Goal: Task Accomplishment & Management: Manage account settings

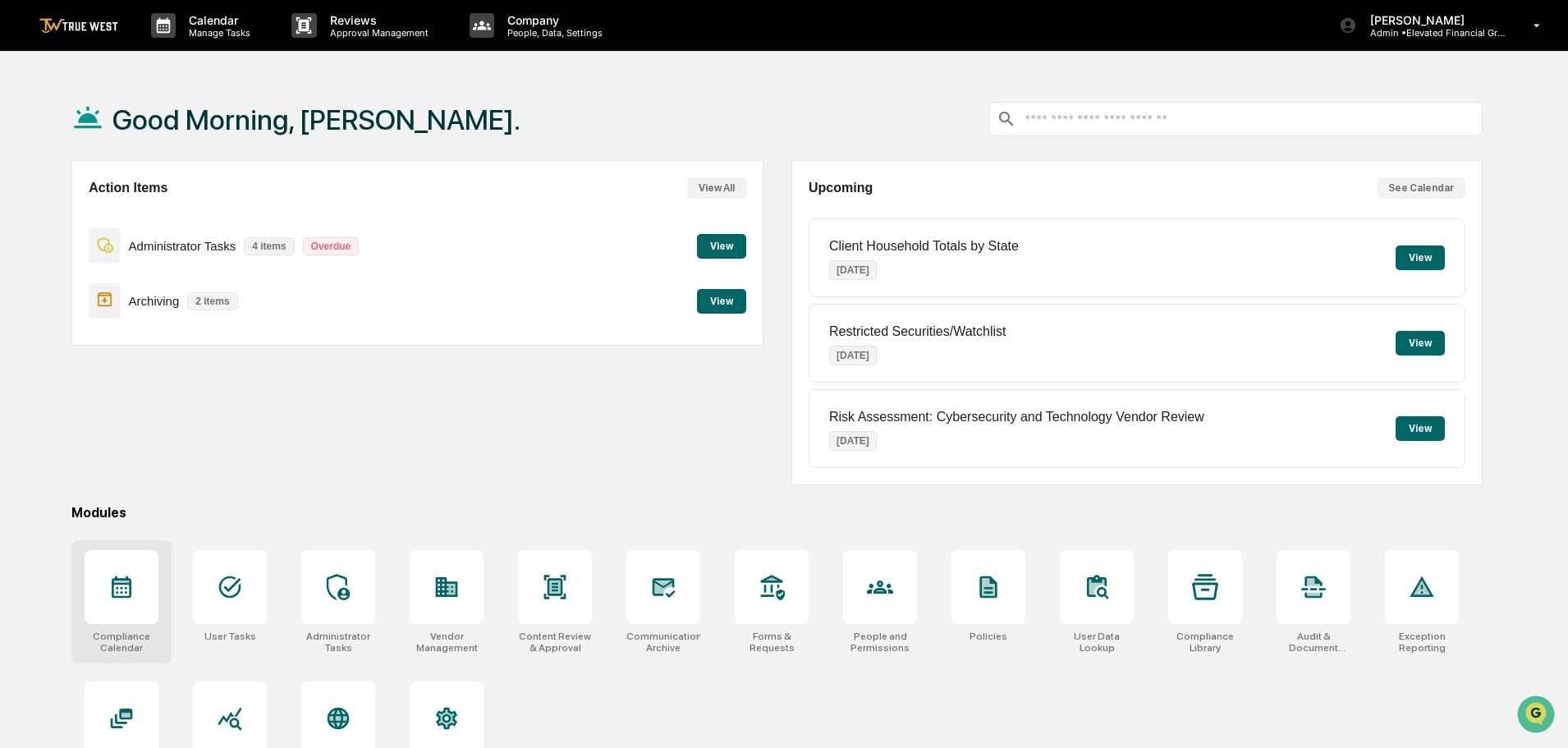
click at [124, 593] on icon at bounding box center [122, 588] width 26 height 26
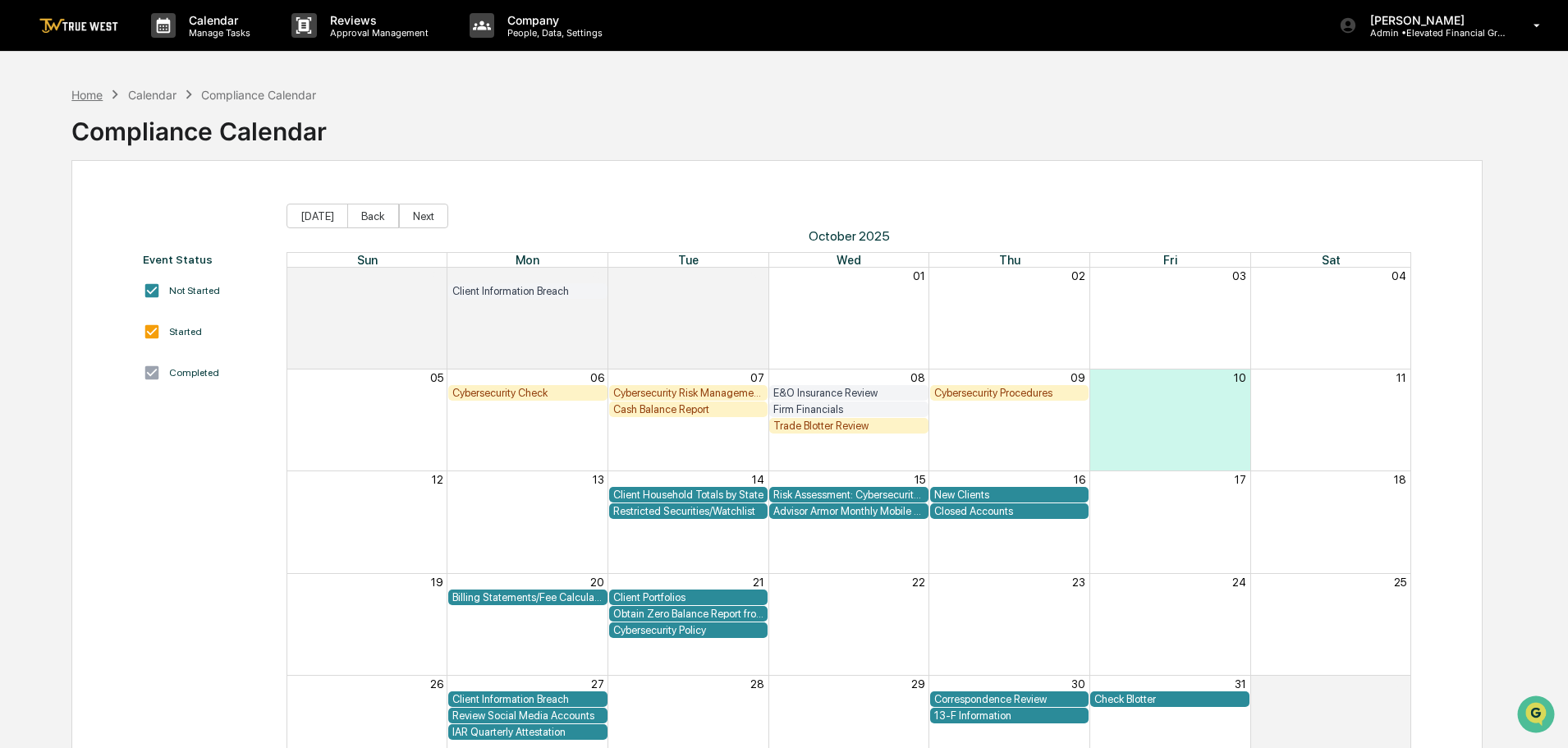
click at [90, 96] on div "Home" at bounding box center [88, 95] width 32 height 14
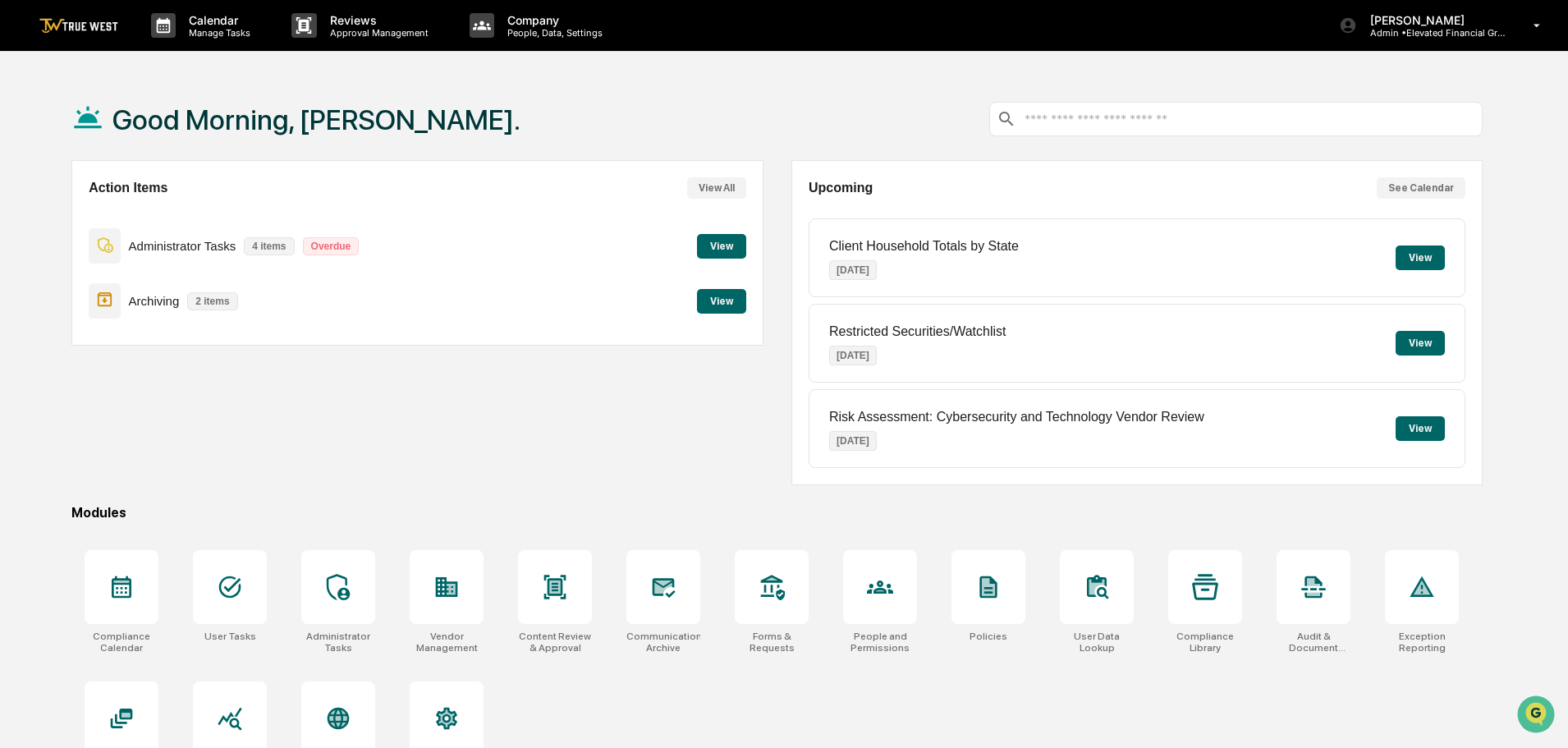
click at [731, 301] on button "View" at bounding box center [721, 302] width 49 height 25
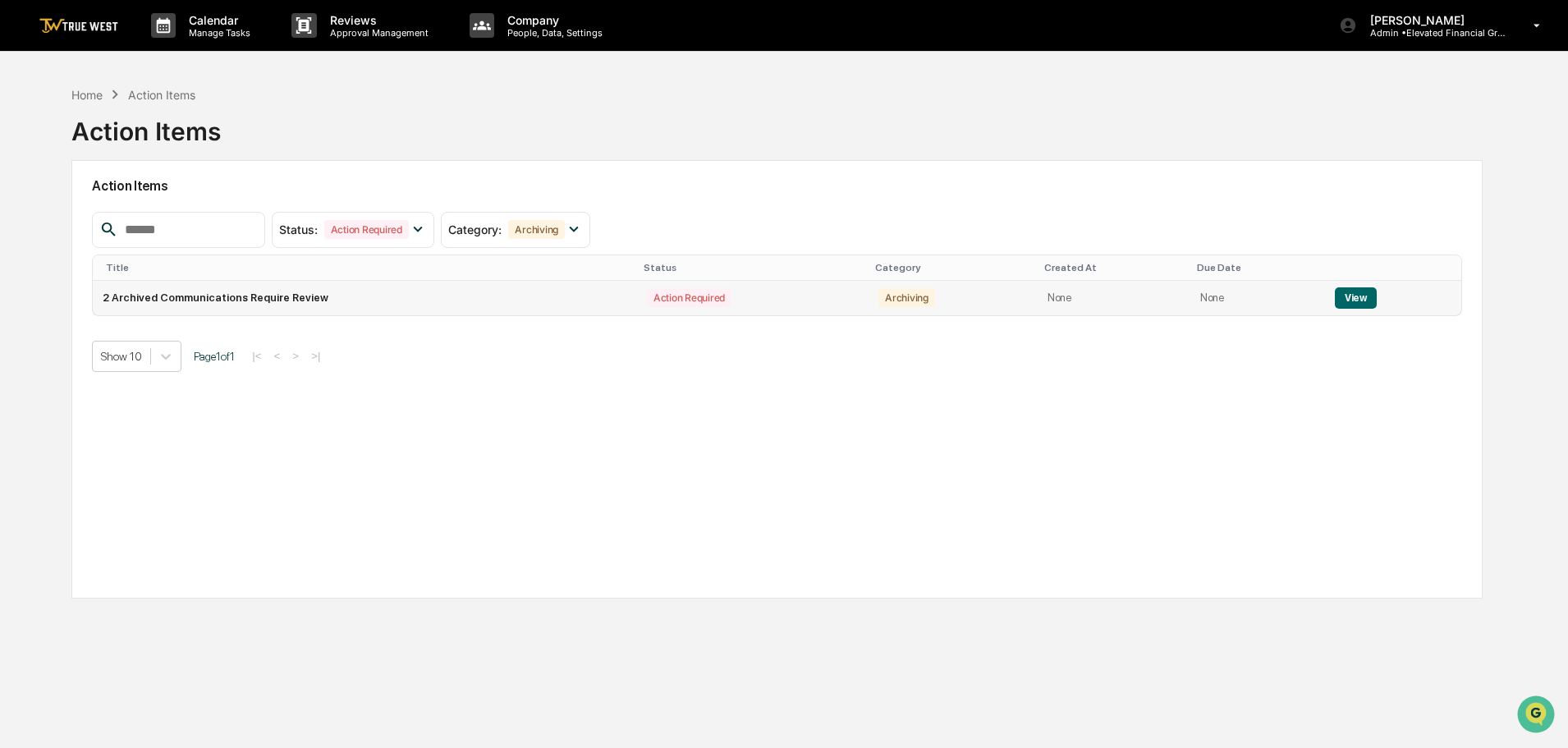
click at [1346, 298] on button "View" at bounding box center [1356, 298] width 42 height 21
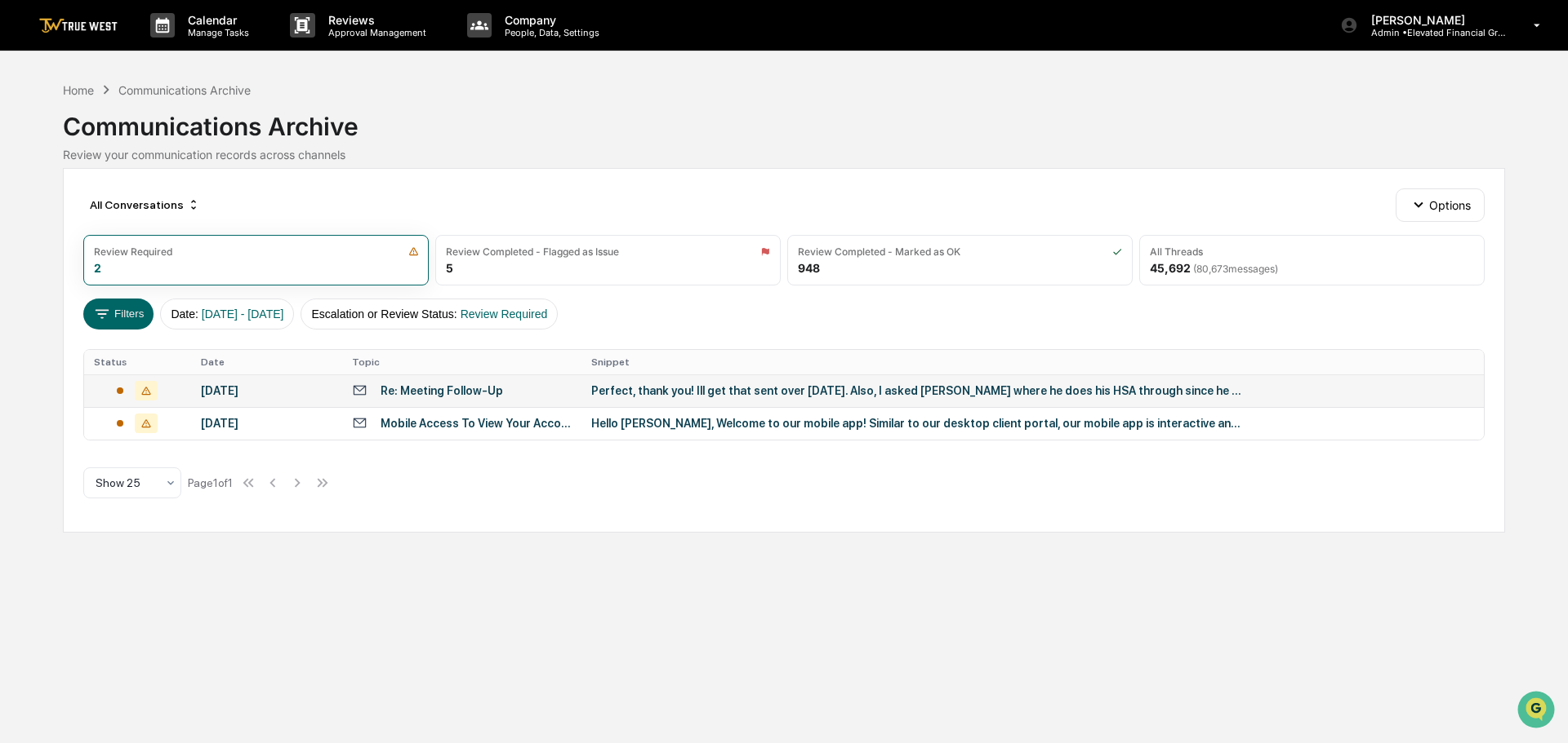
click at [723, 391] on div "Perfect, thank you! Ill get that sent over [DATE]. Also, I asked [PERSON_NAME] …" at bounding box center [917, 390] width 653 height 13
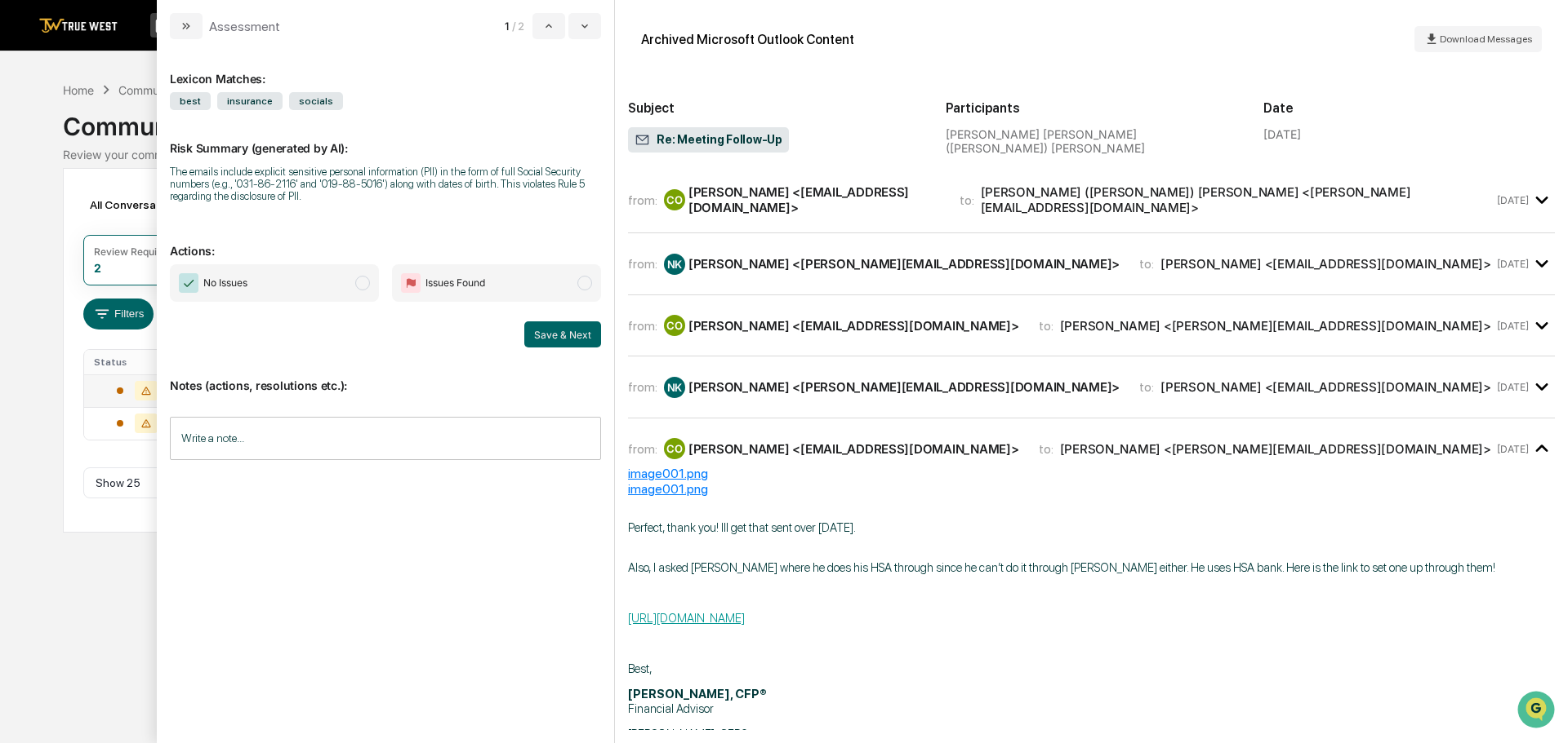
click at [44, 71] on div "Calendar Manage Tasks Reviews Approval Management Company People, Data, Setting…" at bounding box center [784, 371] width 1568 height 743
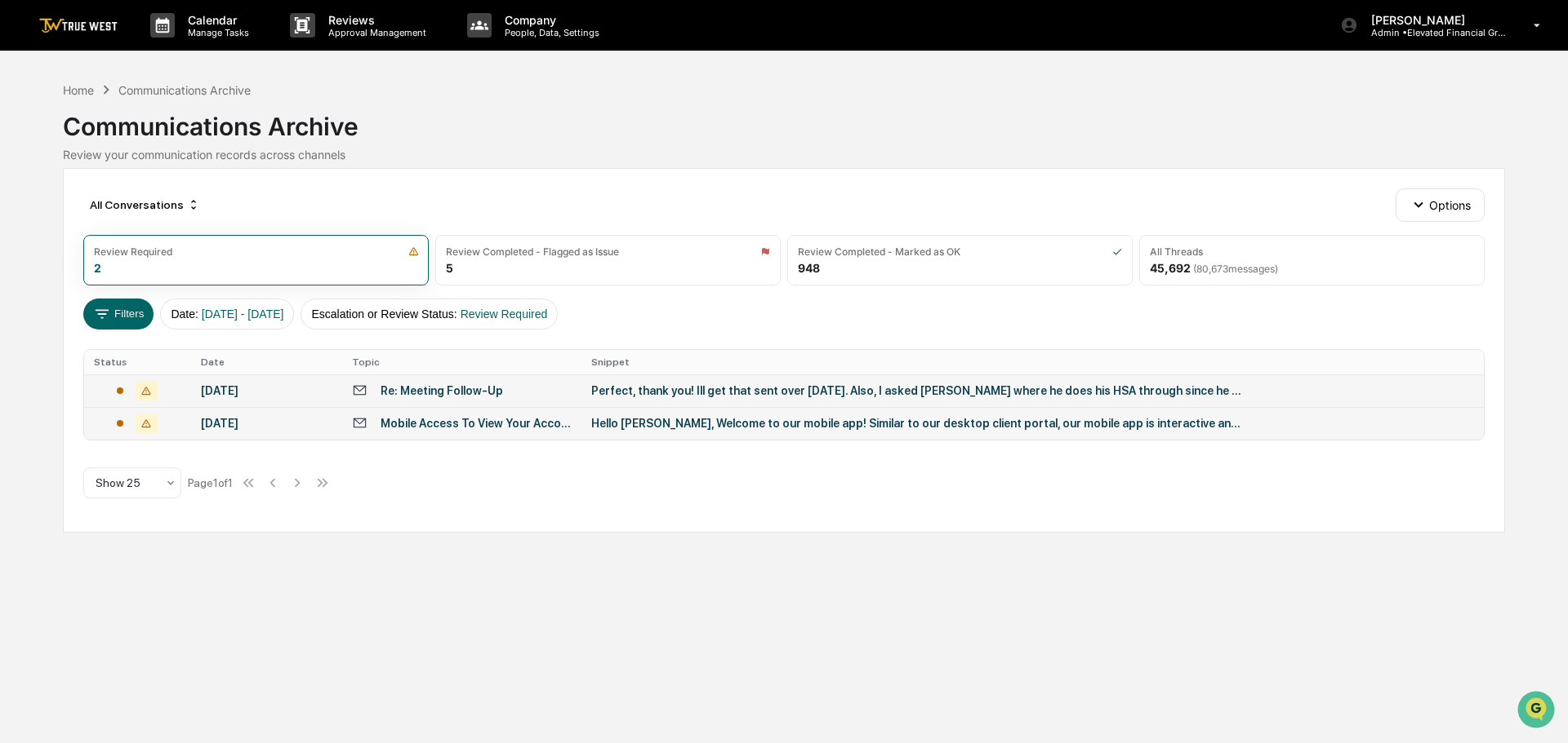
click at [712, 427] on div "Hello [PERSON_NAME], Welcome to our mobile app! Similar to our desktop client p…" at bounding box center [917, 423] width 653 height 13
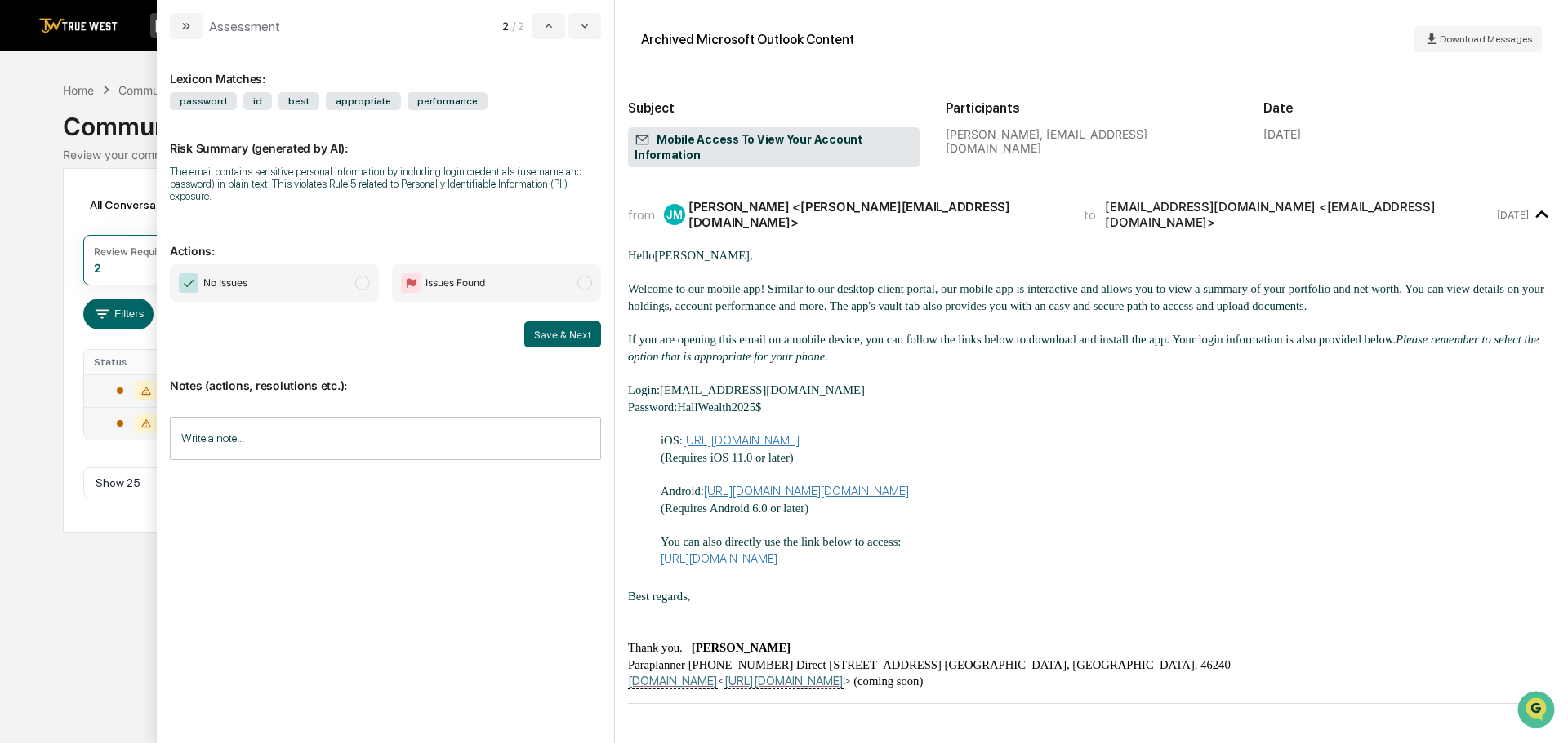
click at [357, 285] on span "modal" at bounding box center [363, 283] width 15 height 15
click at [553, 332] on button "Save & Next" at bounding box center [562, 334] width 77 height 26
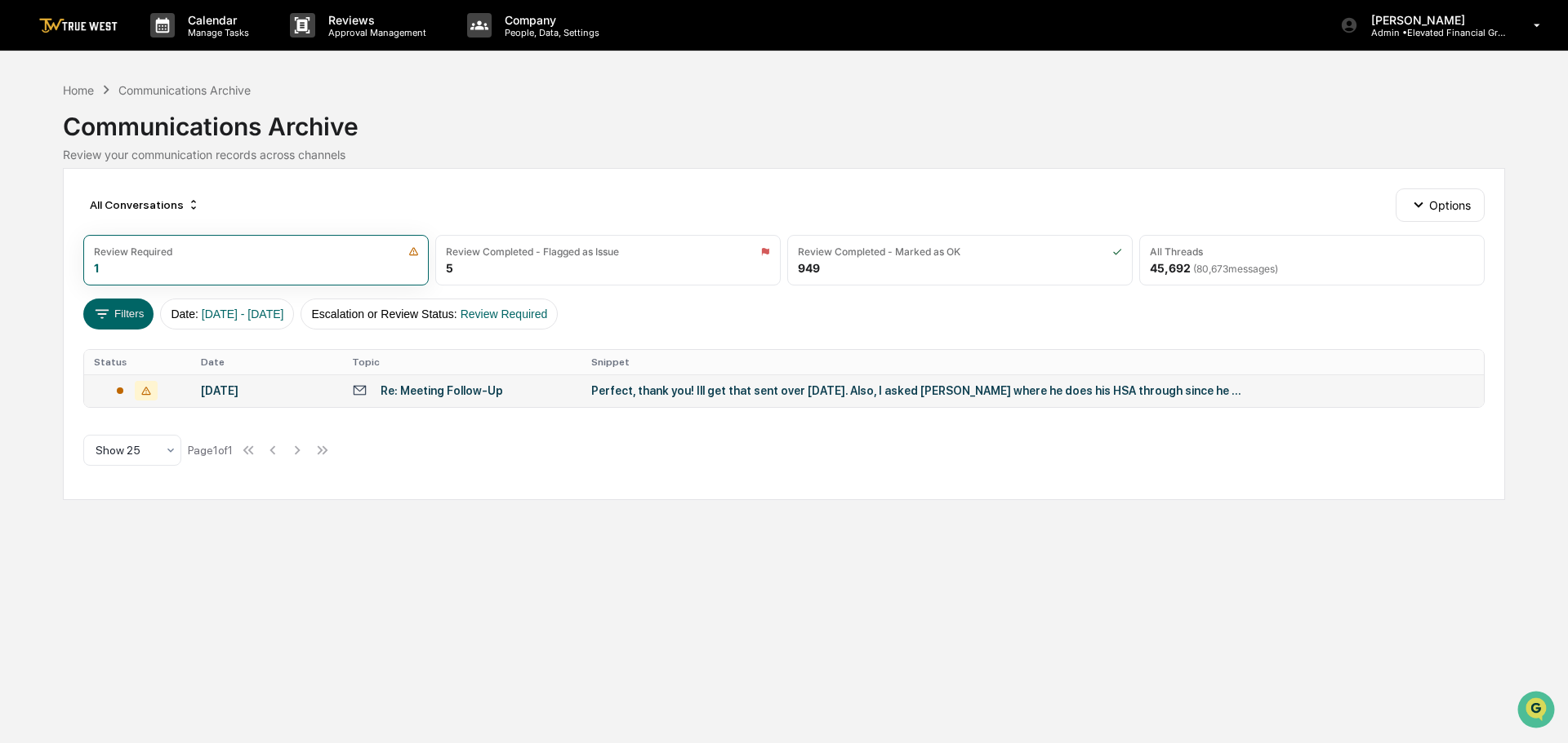
click at [31, 85] on div "Calendar Manage Tasks Reviews Approval Management Company People, Data, Setting…" at bounding box center [784, 371] width 1568 height 743
click at [79, 91] on div "Home" at bounding box center [78, 91] width 31 height 14
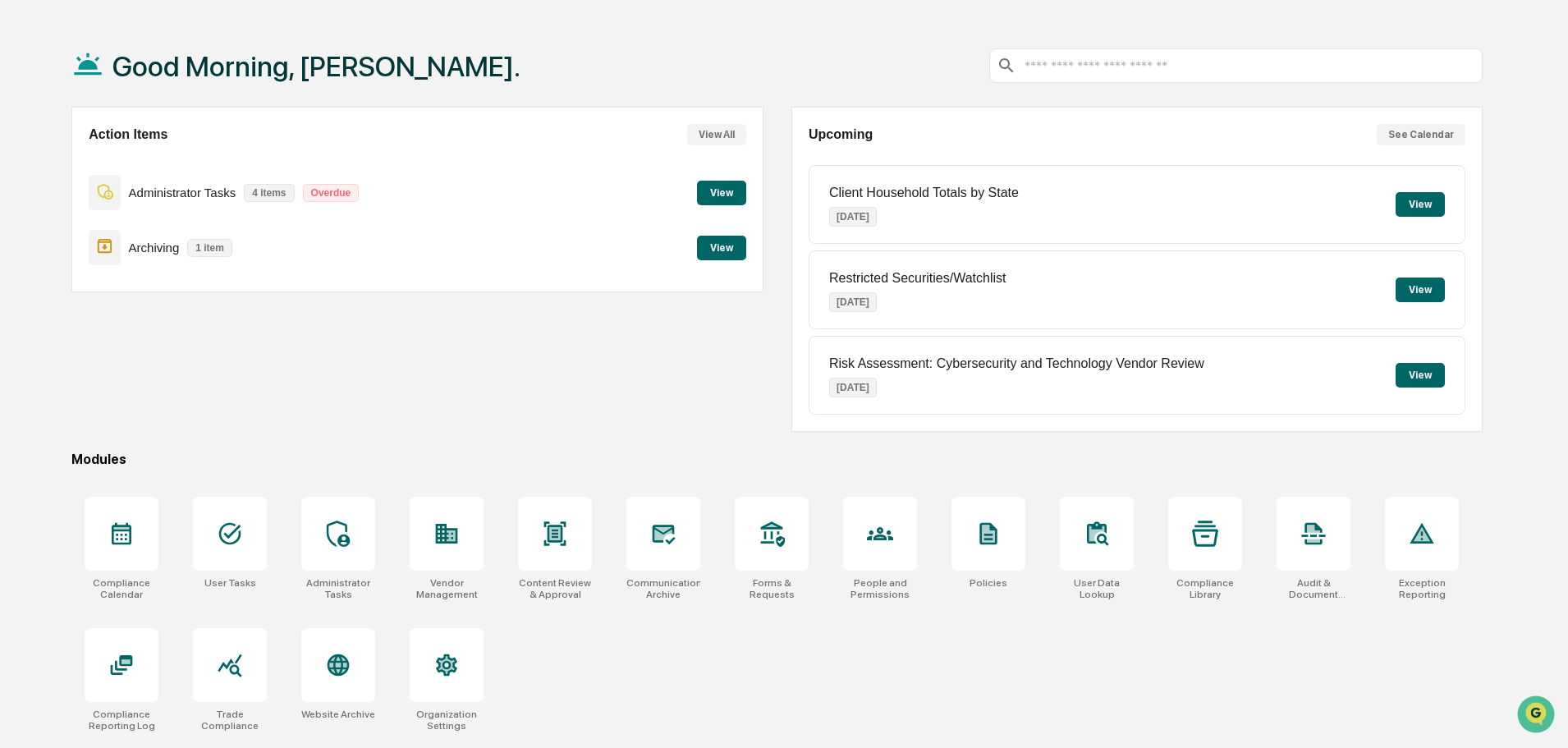
scroll to position [78, 0]
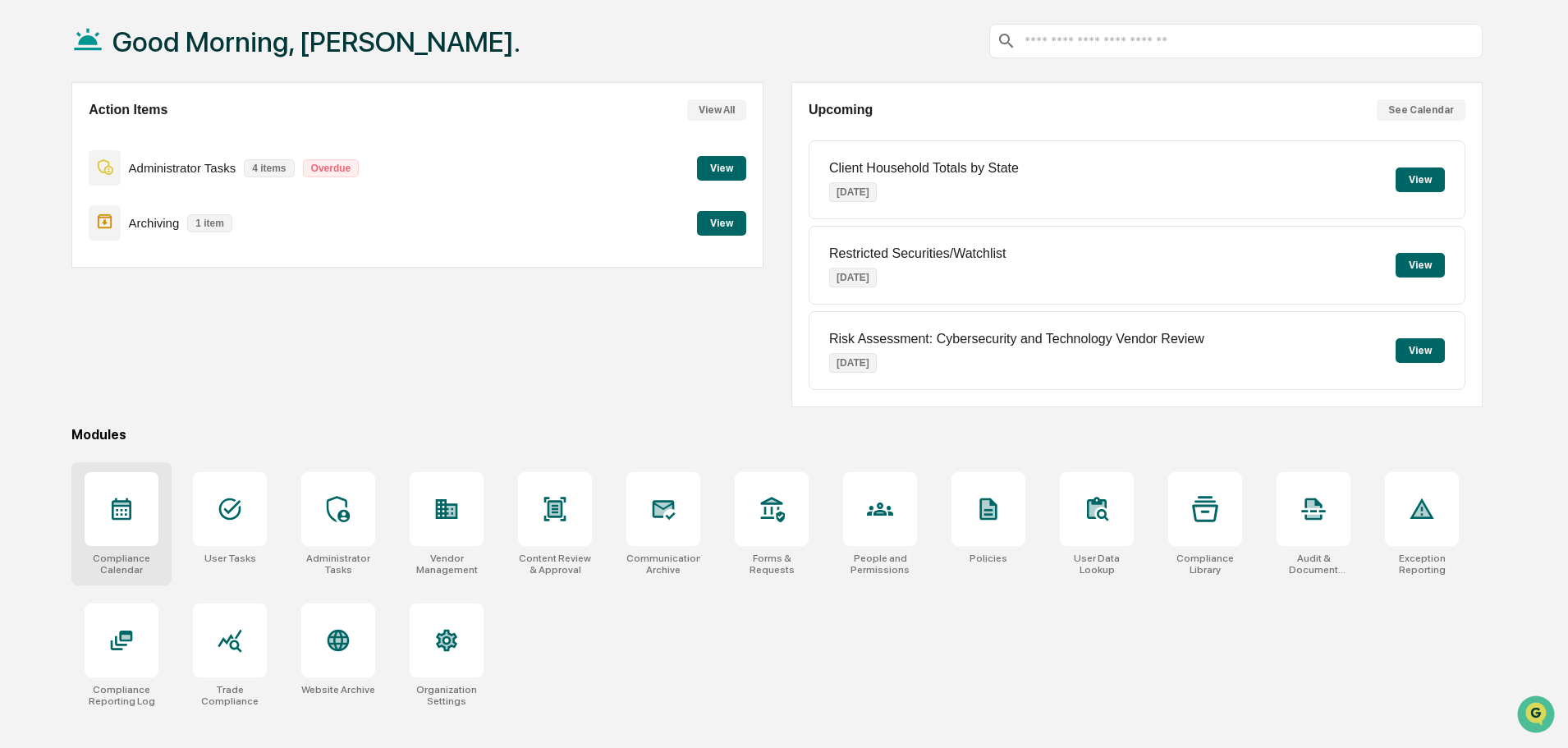
click at [129, 503] on icon at bounding box center [122, 503] width 16 height 3
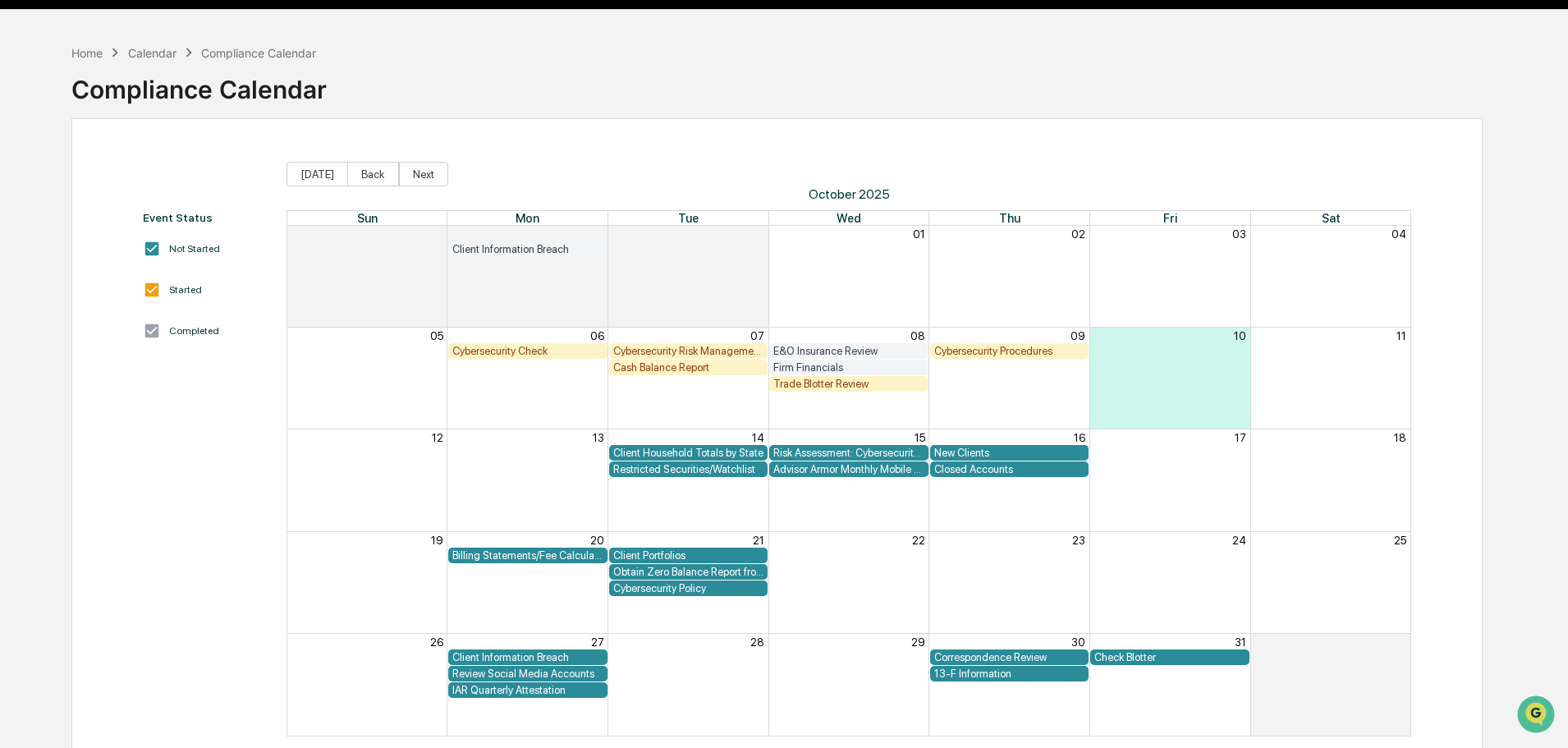
scroll to position [78, 0]
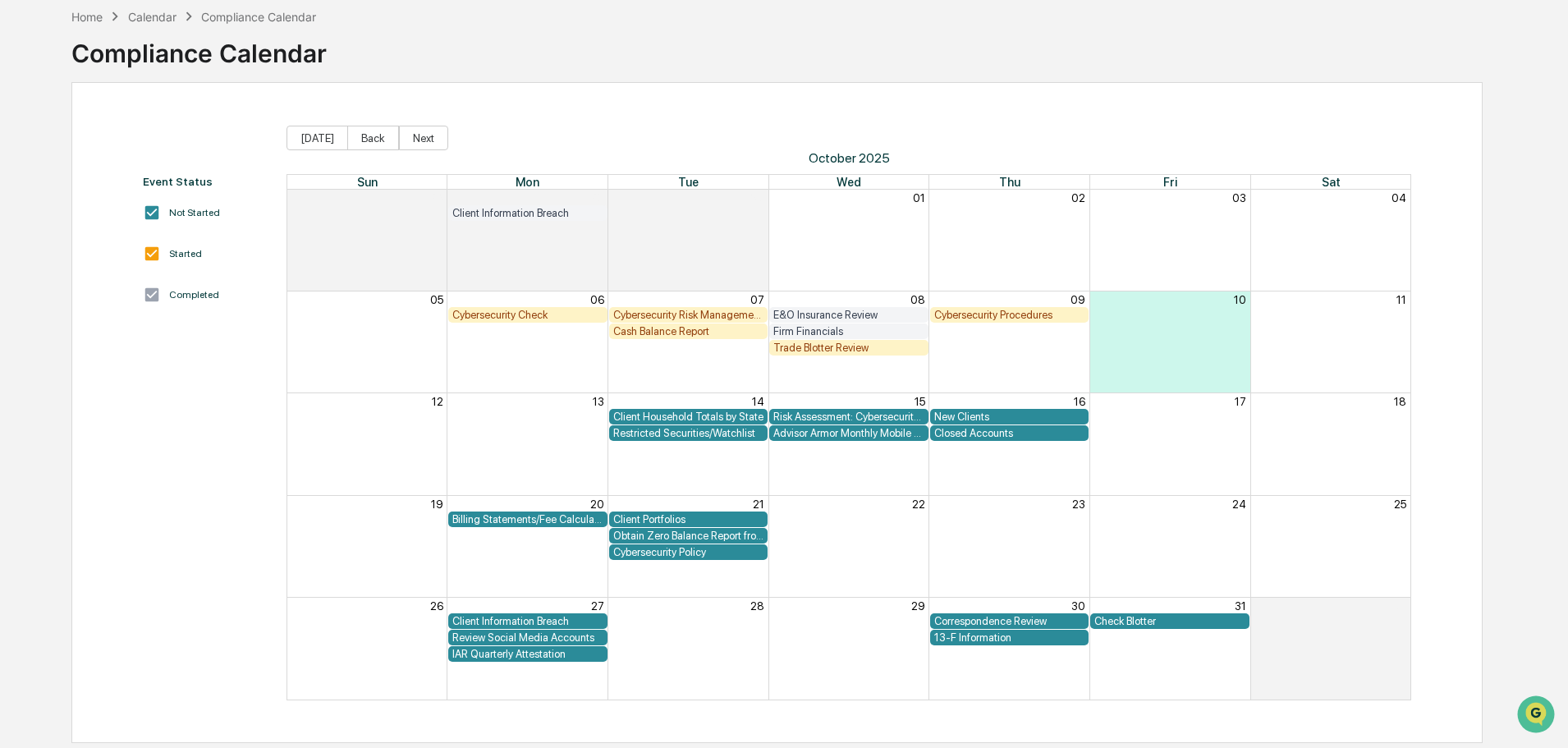
click at [853, 310] on div "E&O Insurance Review" at bounding box center [849, 315] width 151 height 12
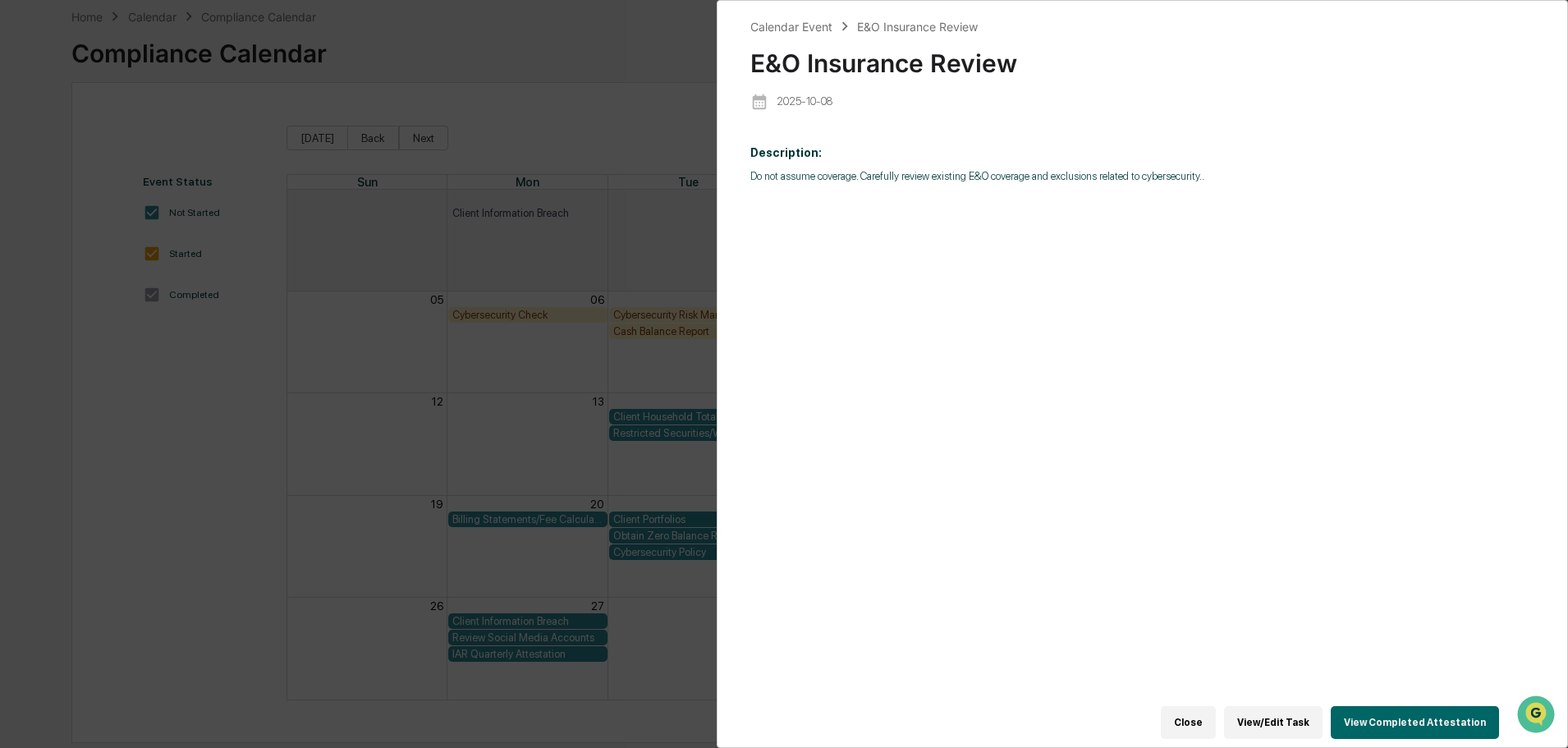
click at [1419, 710] on button "View Completed Attestation" at bounding box center [1415, 723] width 168 height 32
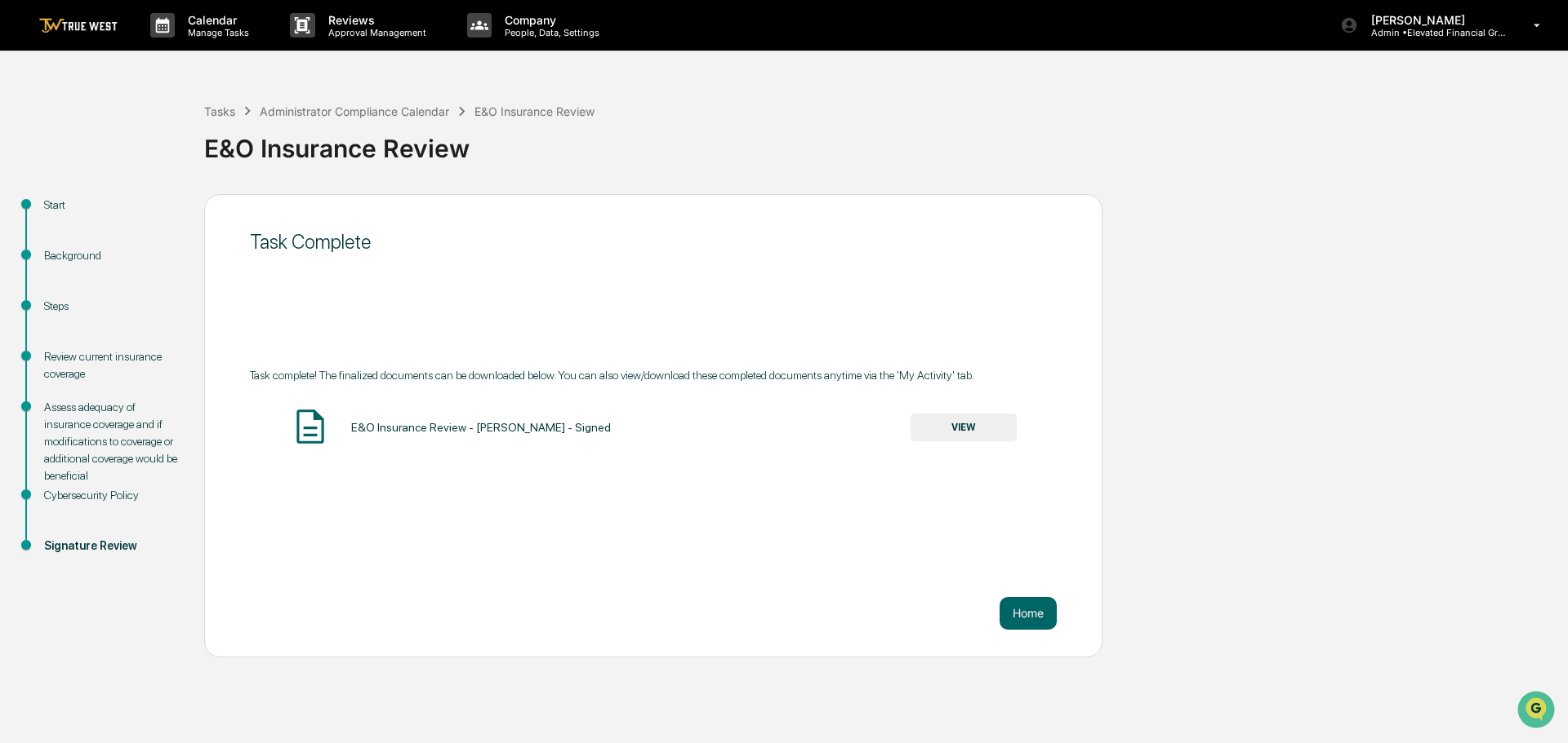
click at [960, 427] on button "VIEW" at bounding box center [964, 428] width 106 height 28
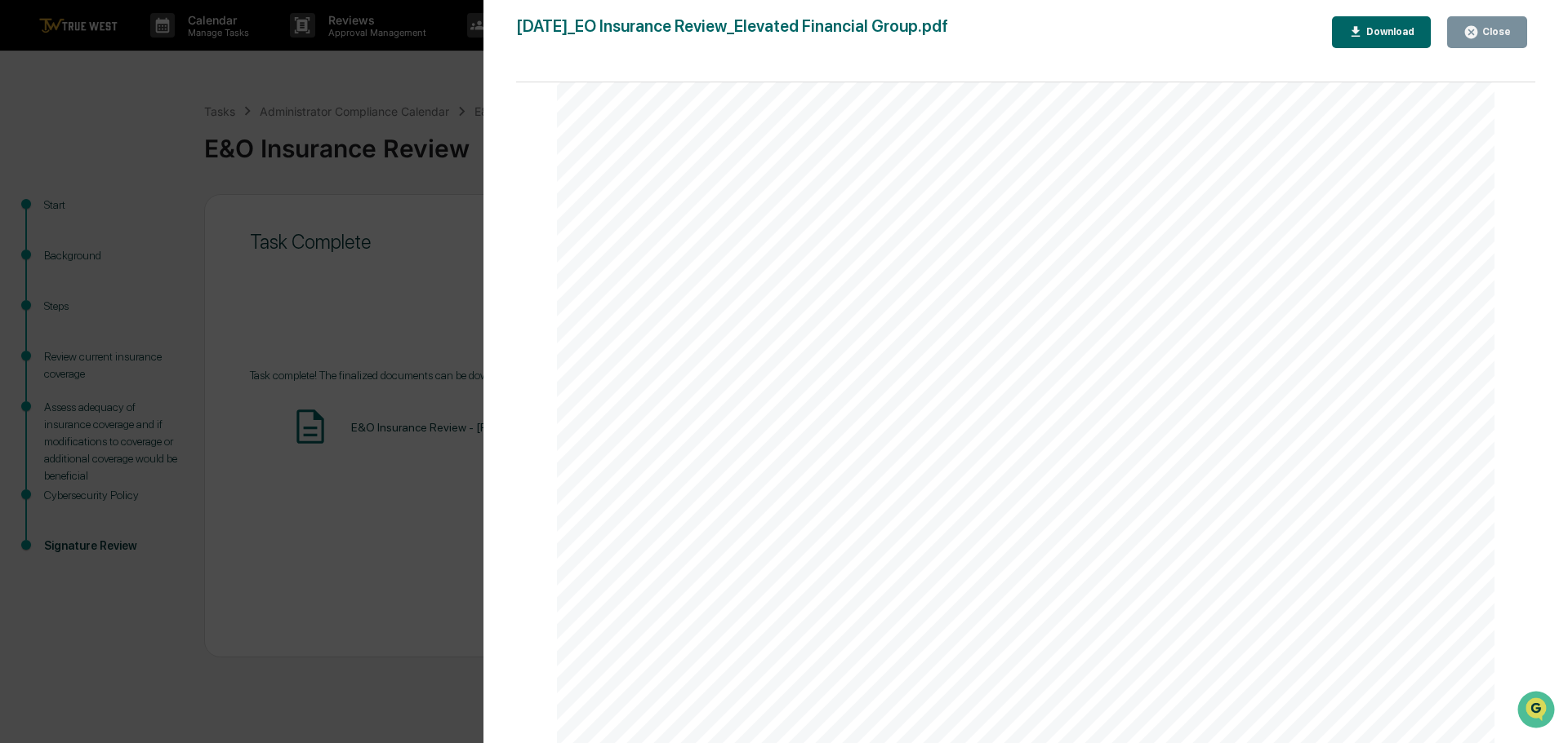
scroll to position [245, 0]
click at [1483, 28] on div "Close" at bounding box center [1495, 31] width 32 height 11
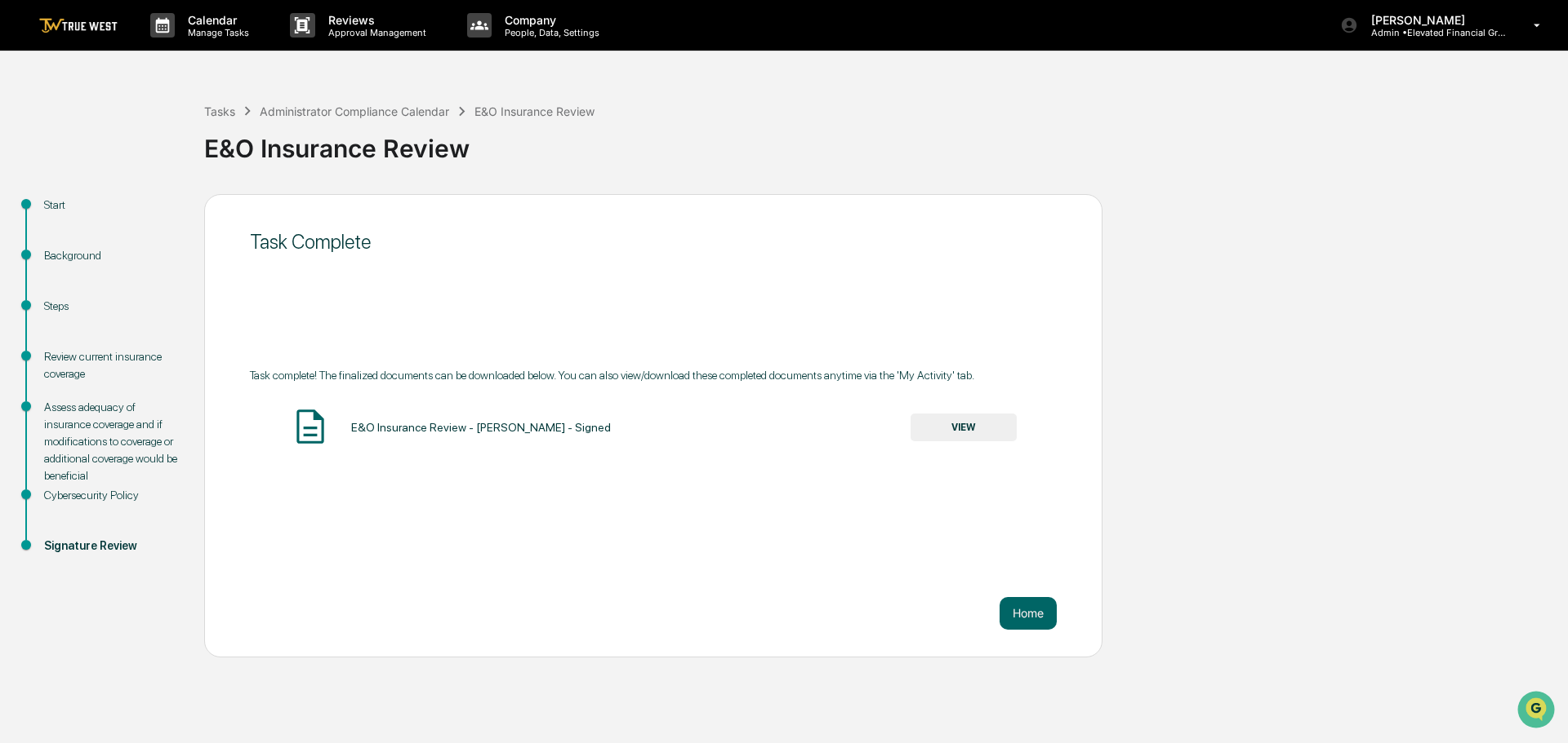
click at [966, 424] on button "VIEW" at bounding box center [964, 428] width 106 height 28
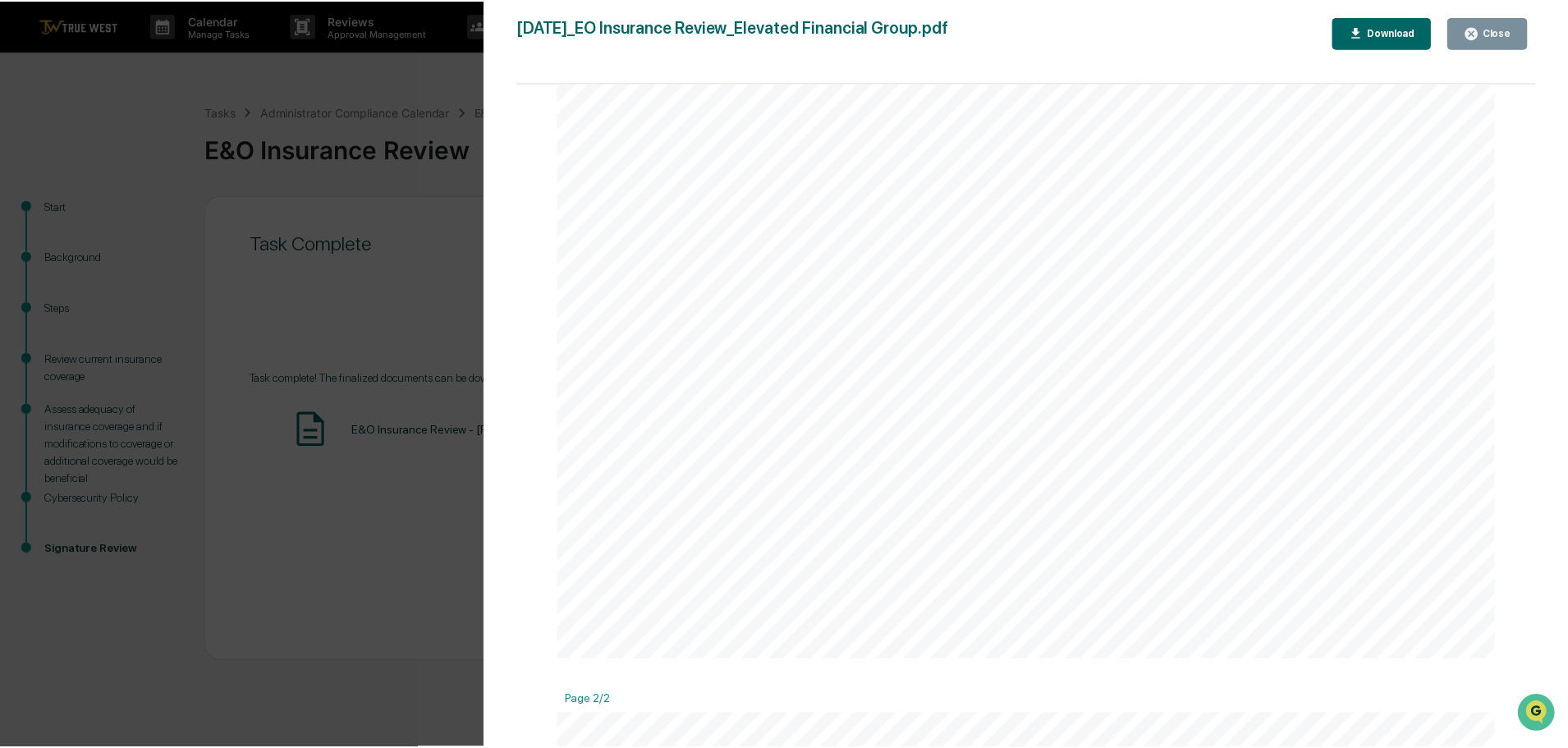
scroll to position [822, 0]
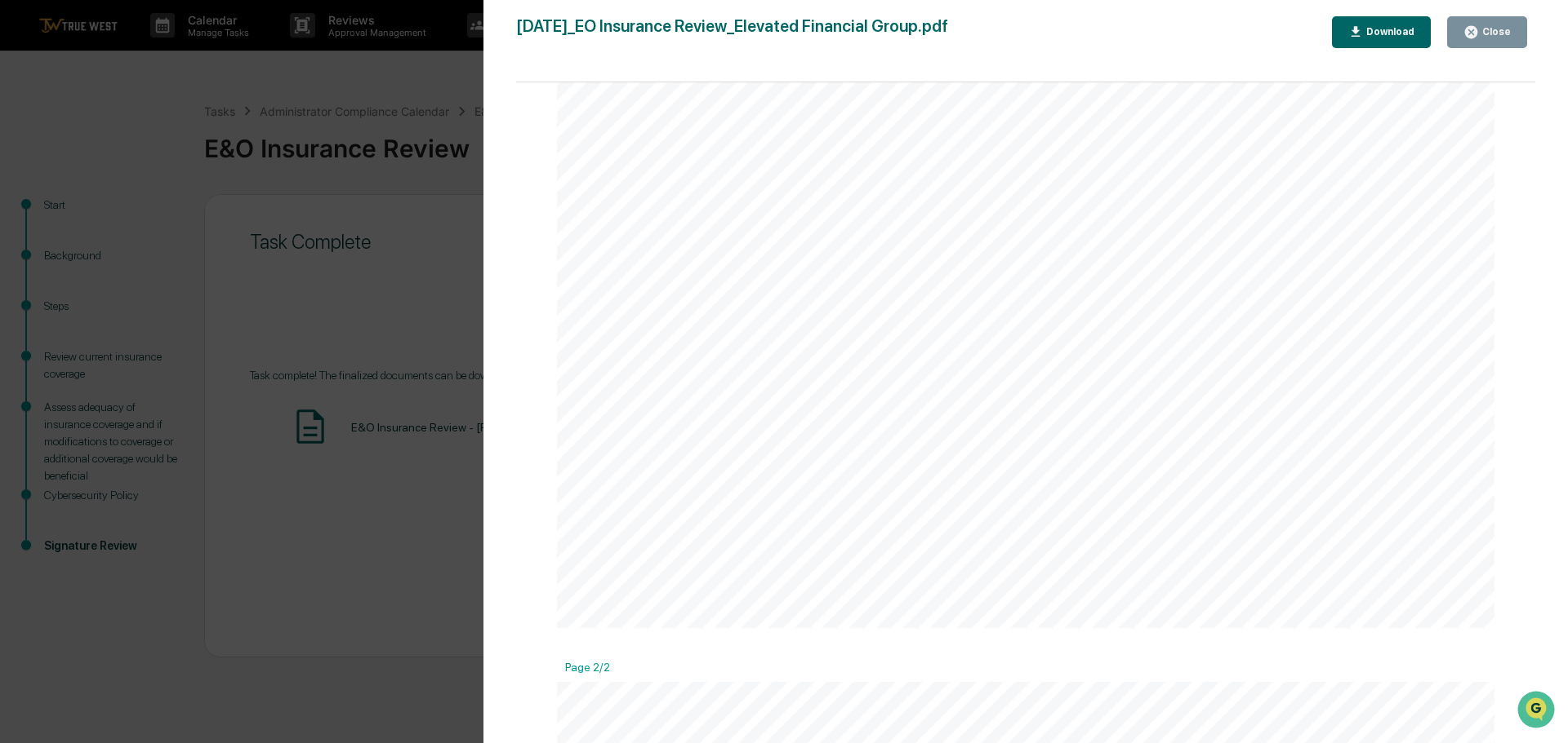
click at [404, 83] on div "Version History 10/08/2025, 04:37 PM Jonathan McCarty 2025-10-08_EO Insurance R…" at bounding box center [784, 371] width 1568 height 743
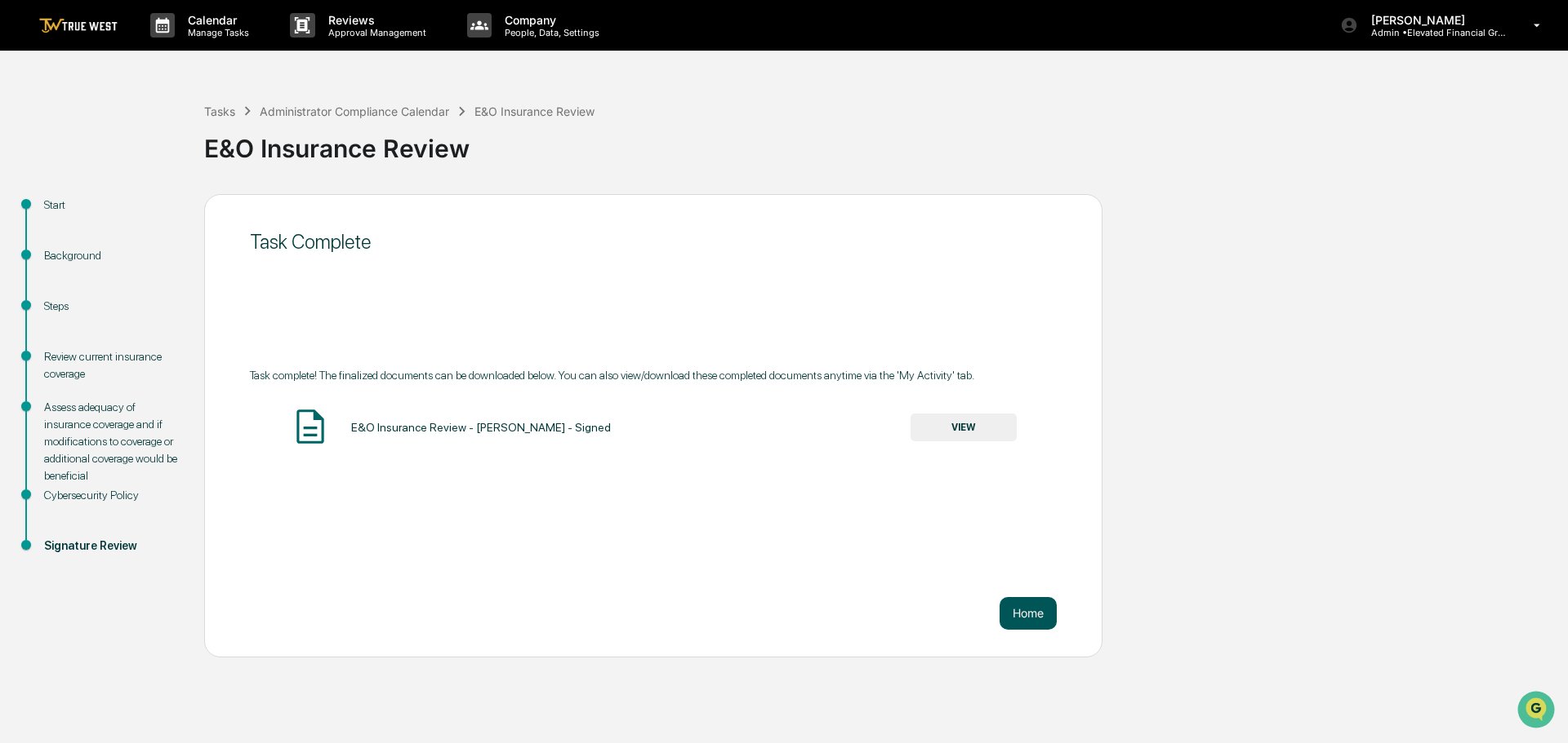
click at [1015, 615] on button "Home" at bounding box center [1028, 613] width 58 height 32
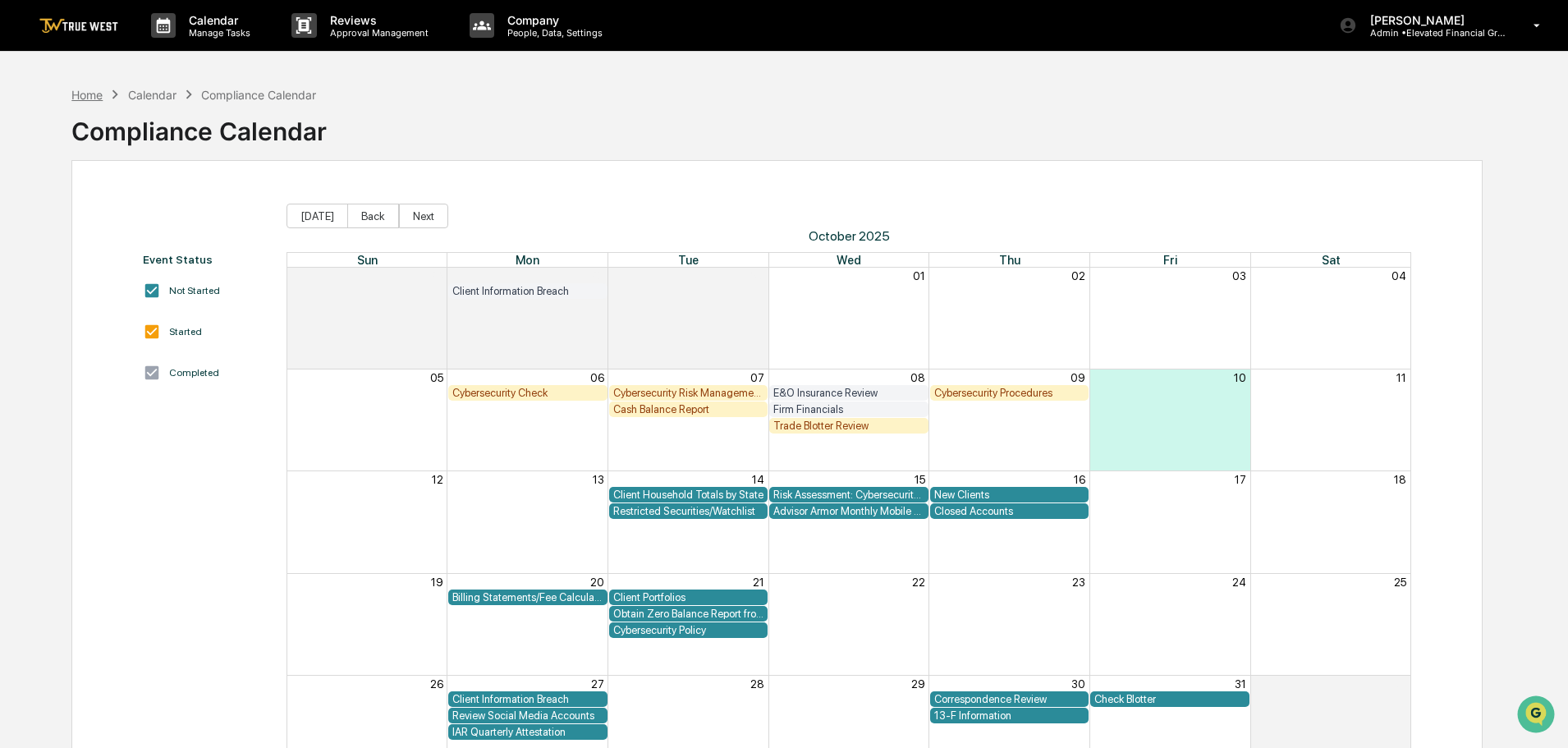
click at [84, 95] on div "Home" at bounding box center [88, 95] width 32 height 14
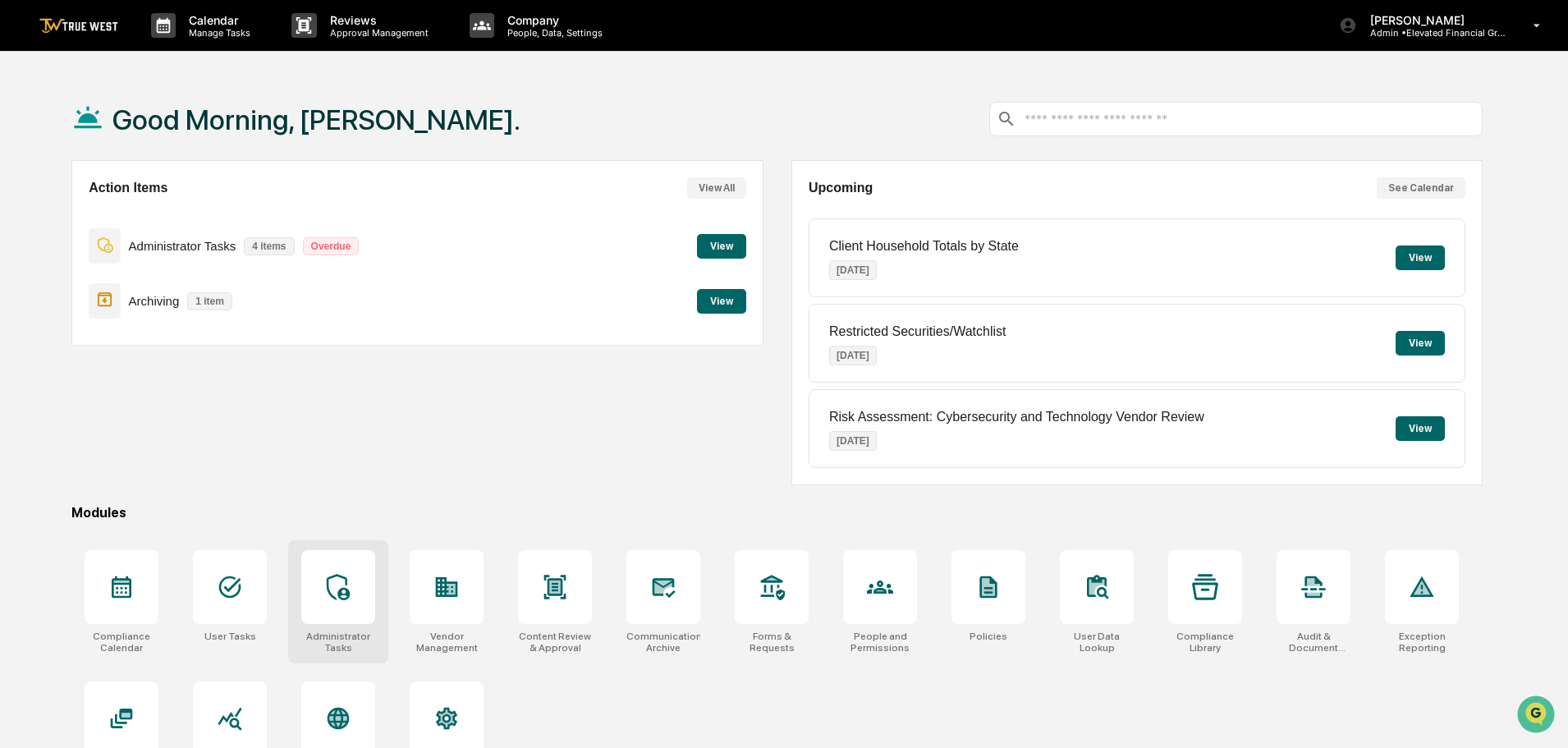
click at [333, 595] on icon at bounding box center [338, 588] width 26 height 26
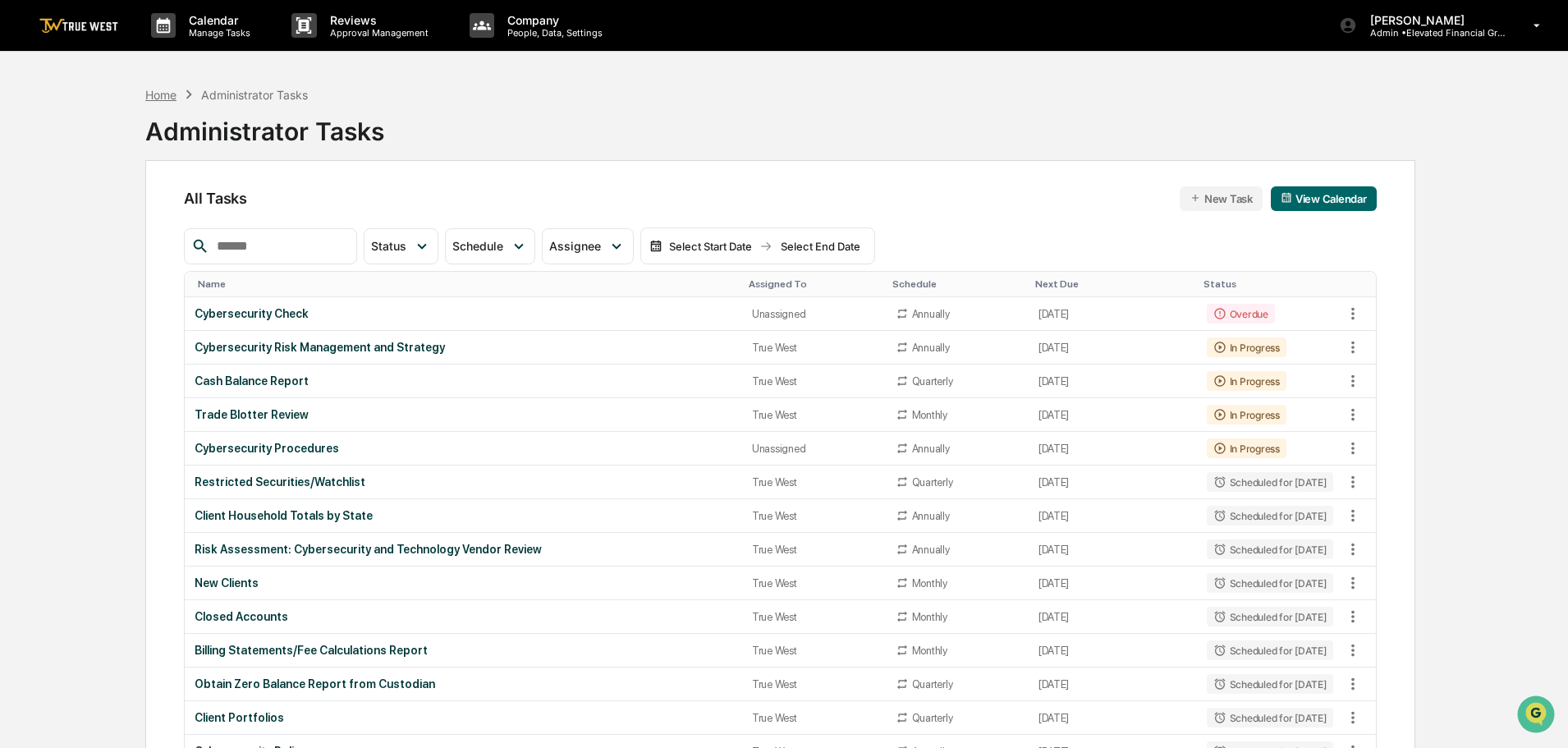
click at [158, 96] on div "Home" at bounding box center [161, 95] width 32 height 14
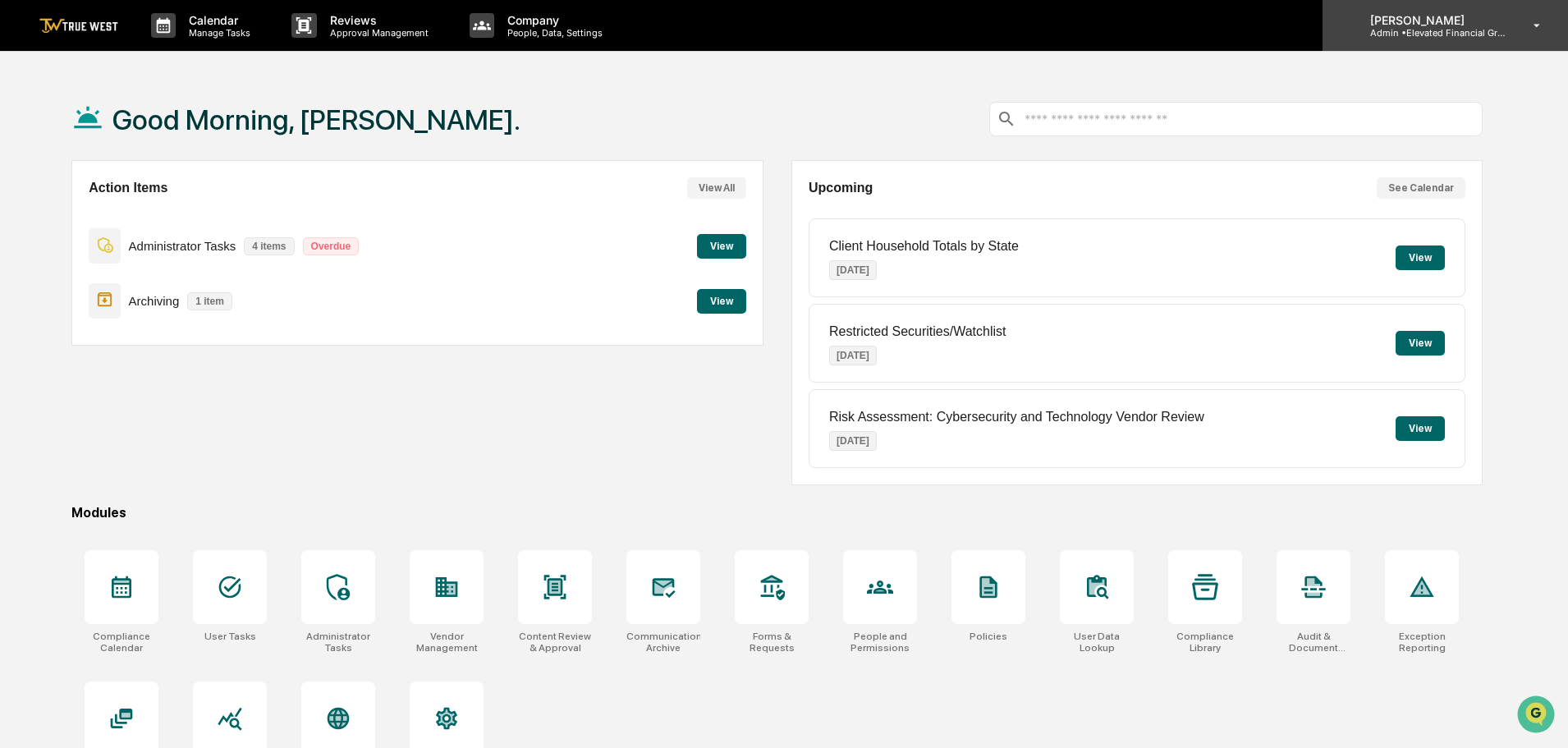
click at [1434, 27] on p "Admin • Elevated Financial Group" at bounding box center [1434, 32] width 153 height 11
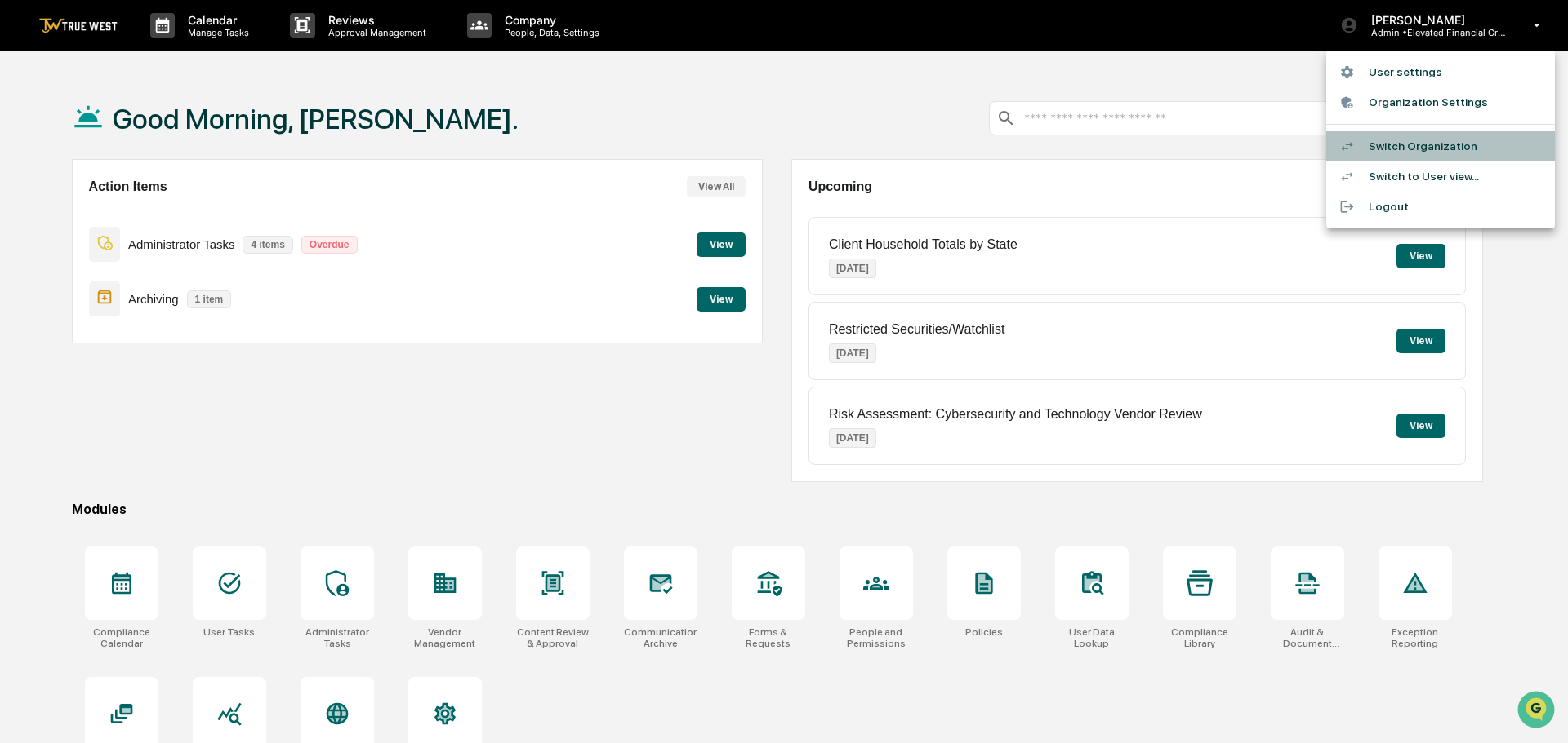
click at [1374, 145] on li "Switch Organization" at bounding box center [1440, 146] width 228 height 30
